Goal: Task Accomplishment & Management: Complete application form

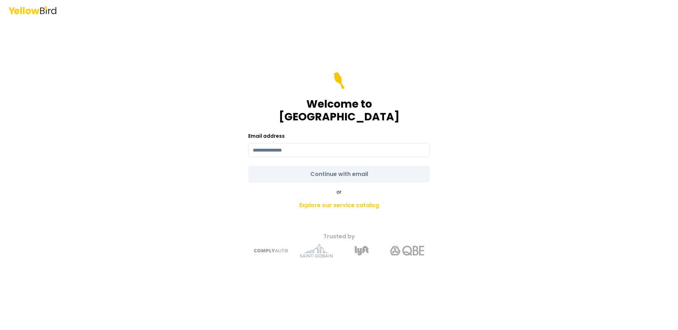
click at [316, 133] on div "Email address" at bounding box center [339, 145] width 182 height 26
click at [311, 143] on input at bounding box center [339, 150] width 182 height 14
type input "**********"
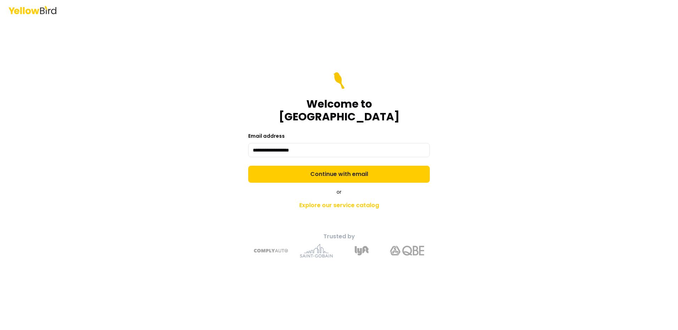
click at [338, 166] on form "**********" at bounding box center [339, 127] width 182 height 111
click at [338, 166] on button "Continue with email" at bounding box center [339, 174] width 182 height 17
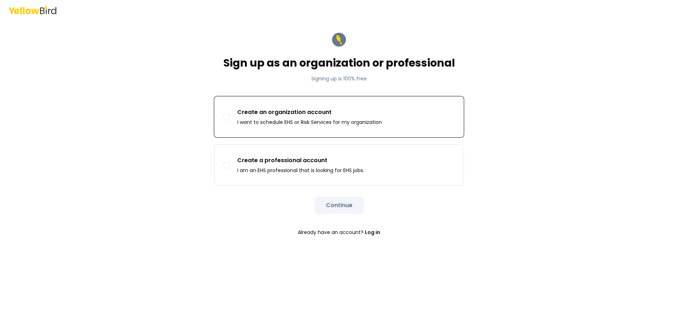
click at [229, 116] on button "Create an organization account I want to schedule EHS or Risk Services for my o…" at bounding box center [226, 116] width 7 height 7
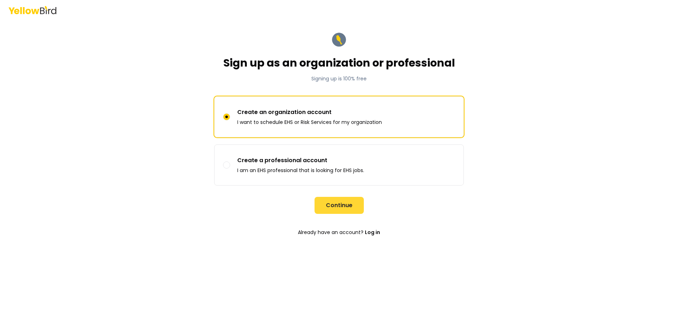
click at [326, 206] on button "Continue" at bounding box center [338, 205] width 49 height 17
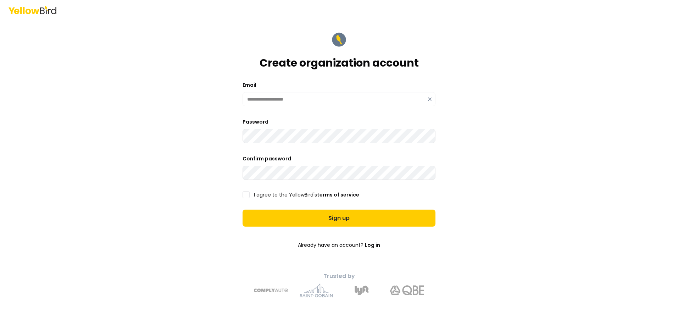
click at [245, 195] on button "I agree to the YellowBird's terms of service" at bounding box center [245, 194] width 7 height 7
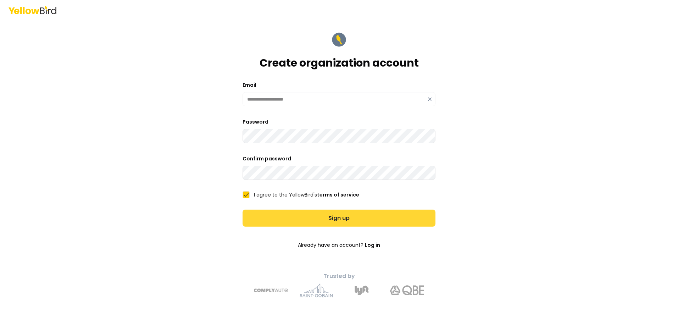
click at [329, 220] on button "Sign up" at bounding box center [338, 218] width 193 height 17
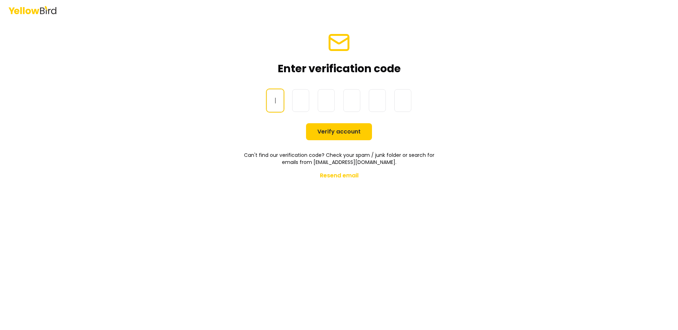
click at [280, 101] on input at bounding box center [346, 100] width 159 height 23
type input "******"
click at [317, 134] on button "Verify account" at bounding box center [339, 131] width 66 height 17
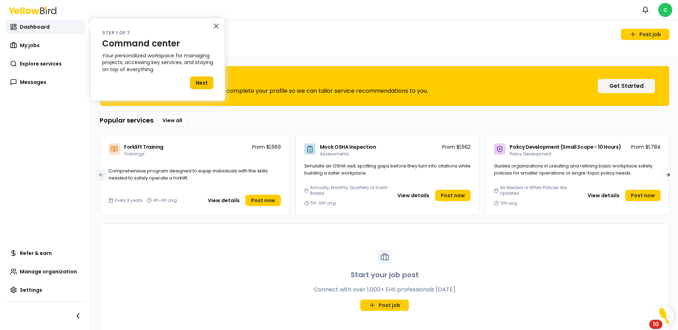
click at [179, 270] on div "Start your job post Connect with over 1,000+ EHS professionals [DATE] Post job" at bounding box center [384, 280] width 569 height 113
click at [207, 80] on button "Next" at bounding box center [201, 83] width 23 height 13
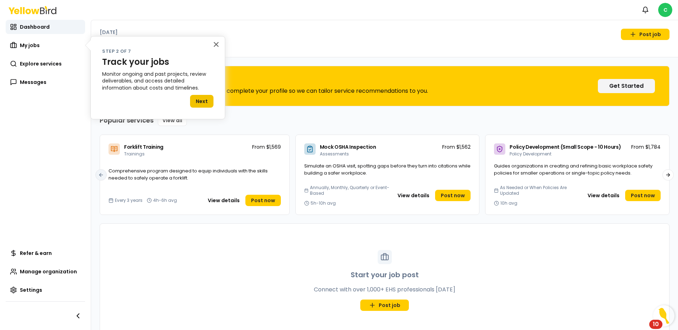
click at [199, 103] on button "Next" at bounding box center [201, 101] width 23 height 13
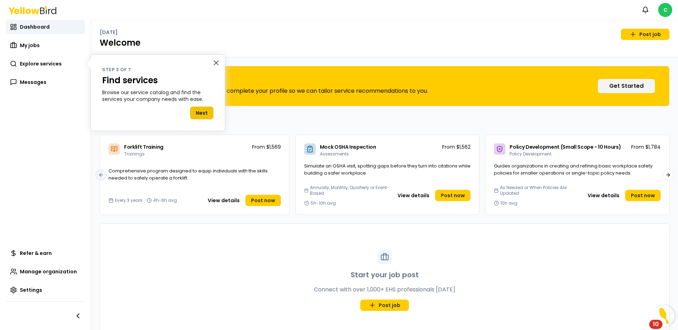
click at [207, 117] on button "Next" at bounding box center [201, 113] width 23 height 13
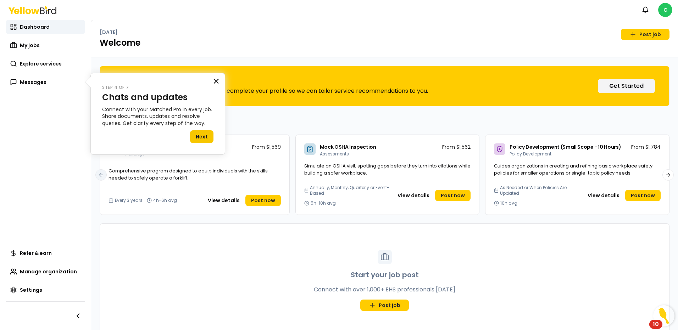
click at [218, 80] on button "×" at bounding box center [216, 81] width 7 height 11
